Goal: Information Seeking & Learning: Stay updated

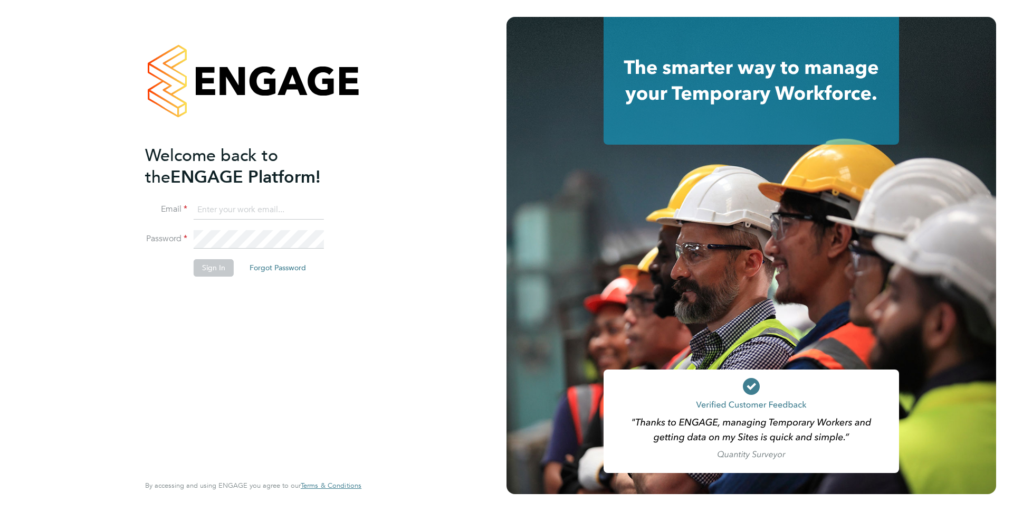
click at [235, 211] on input at bounding box center [259, 210] width 130 height 19
type input "[PERSON_NAME][EMAIL_ADDRESS][PERSON_NAME][DOMAIN_NAME]"
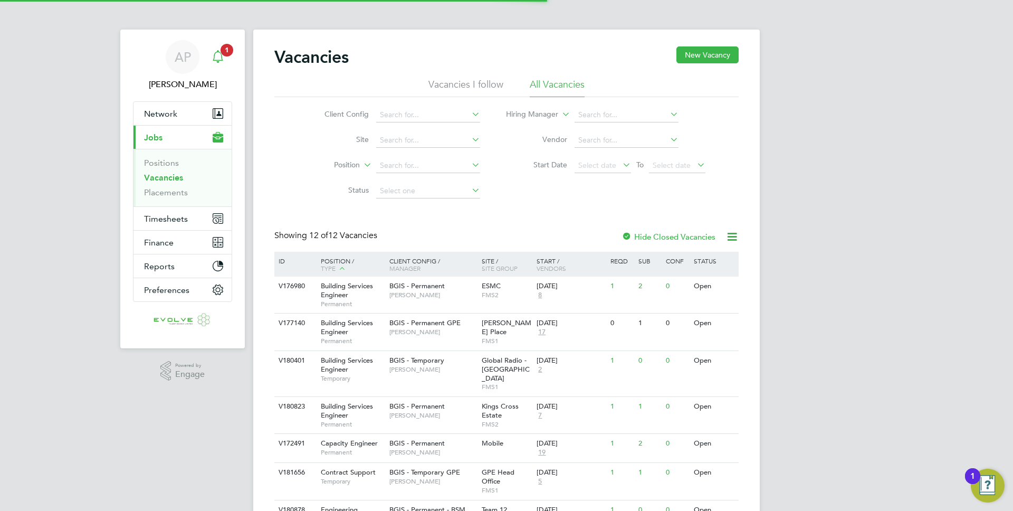
click at [222, 56] on icon "Main navigation" at bounding box center [218, 55] width 10 height 11
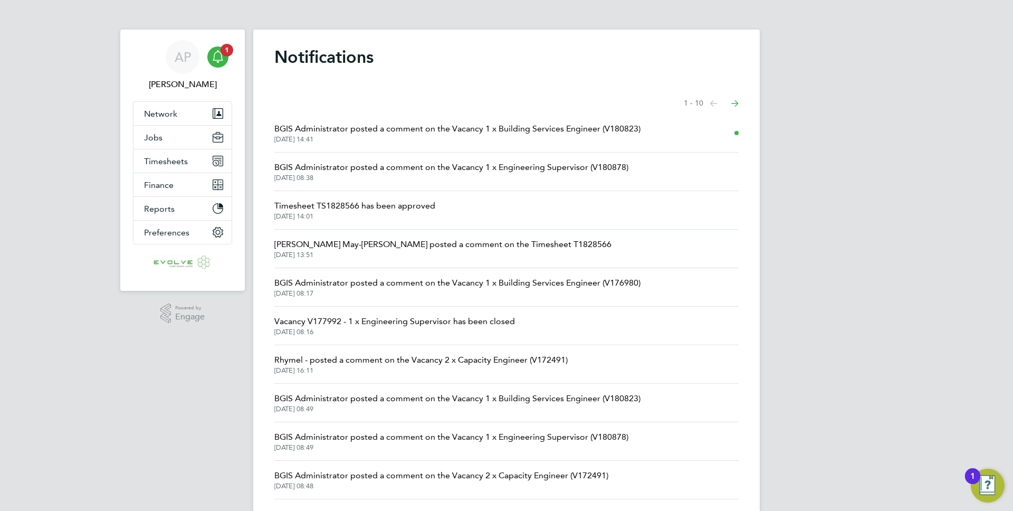
click at [392, 124] on span "BGIS Administrator posted a comment on the Vacancy 1 x Building Services Engine…" at bounding box center [457, 128] width 366 height 13
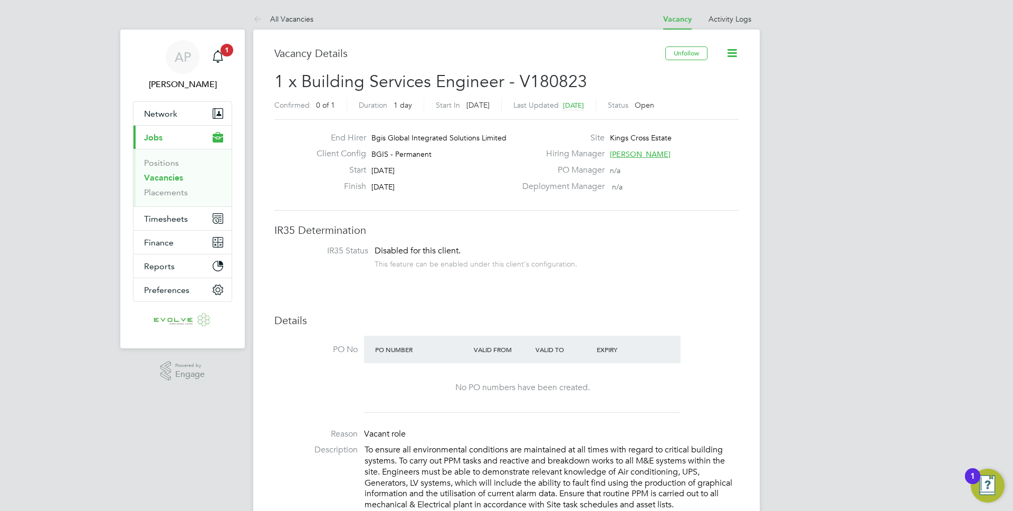
click at [161, 180] on link "Vacancies" at bounding box center [163, 178] width 39 height 10
